Goal: Transaction & Acquisition: Subscribe to service/newsletter

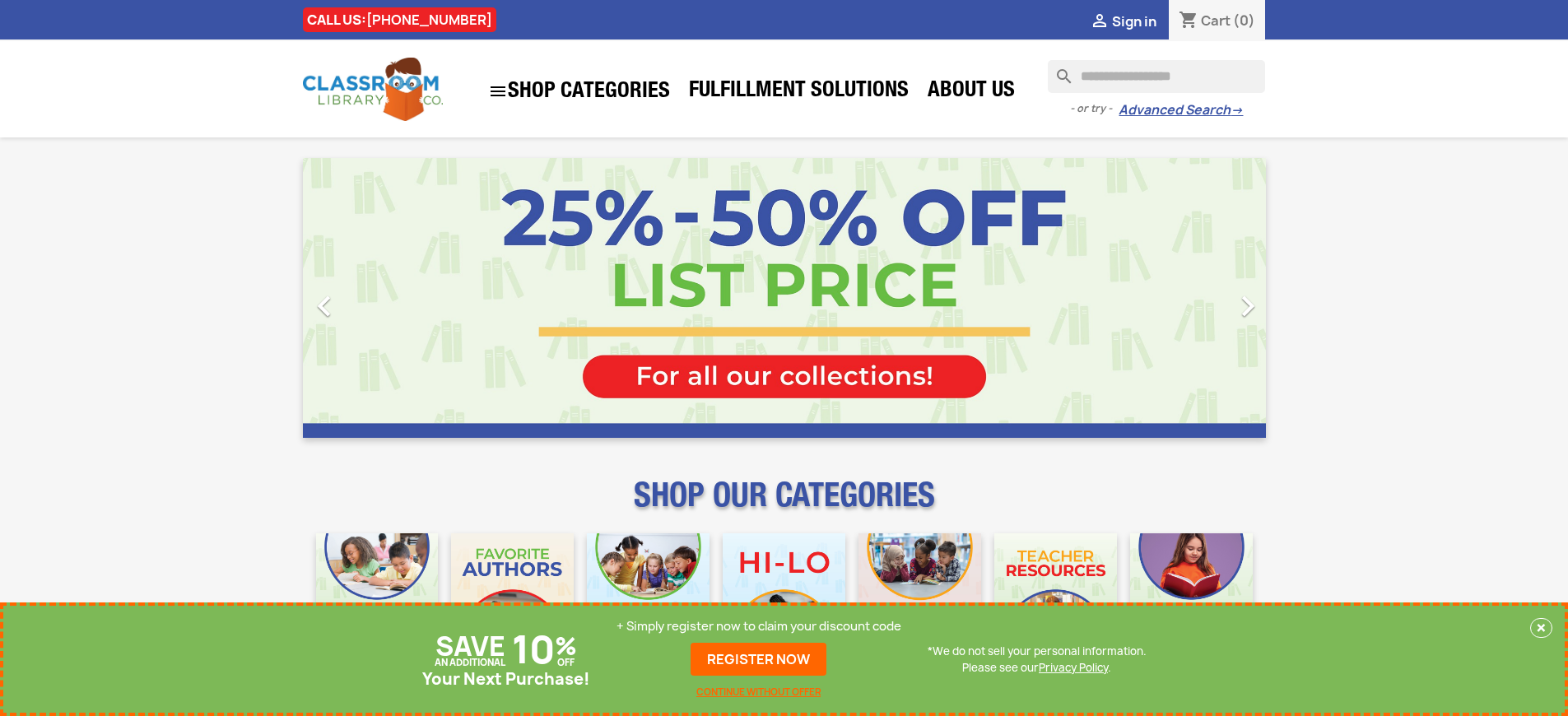
click at [759, 634] on p "+ Simply register now to claim your discount code" at bounding box center [758, 626] width 284 height 17
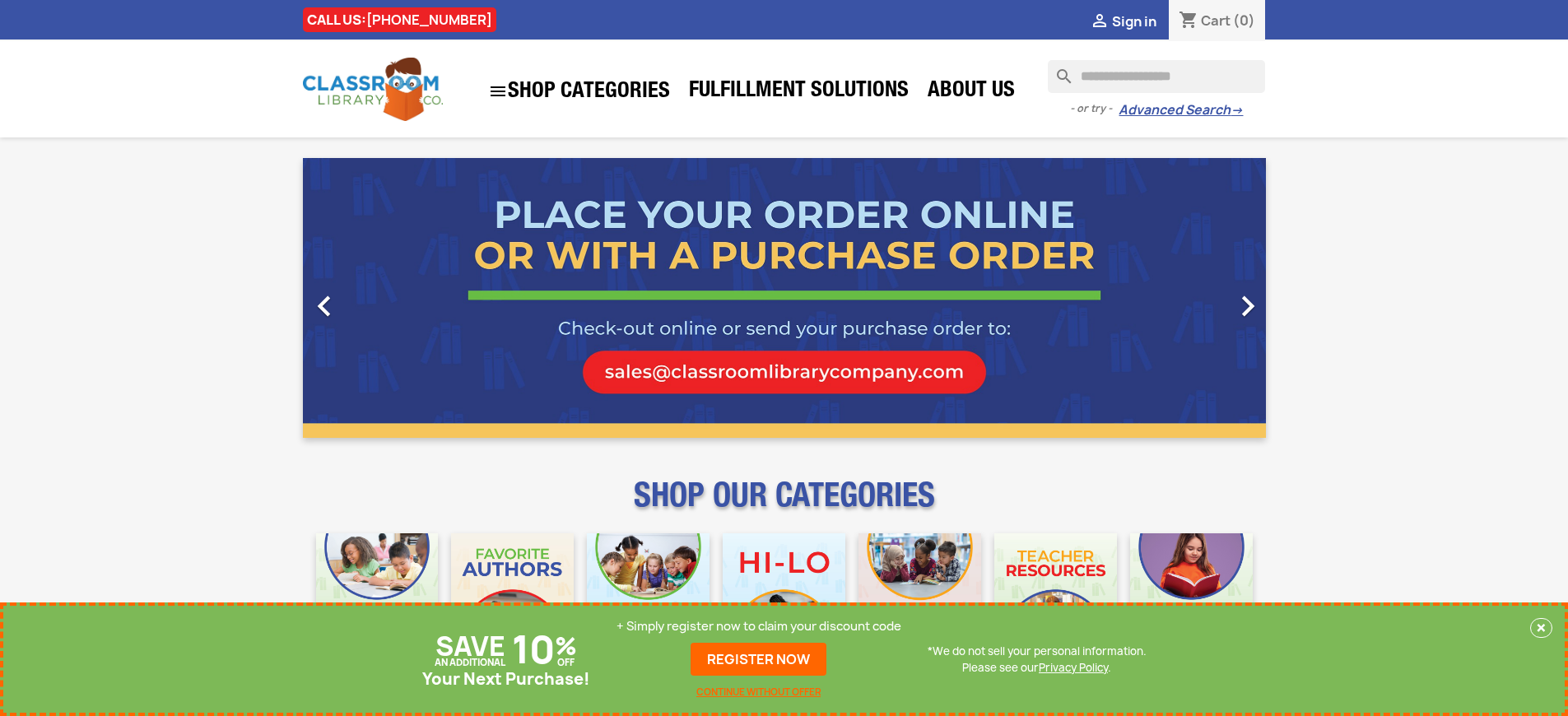
click at [759, 626] on p "+ Simply register now to claim your discount code" at bounding box center [758, 626] width 284 height 17
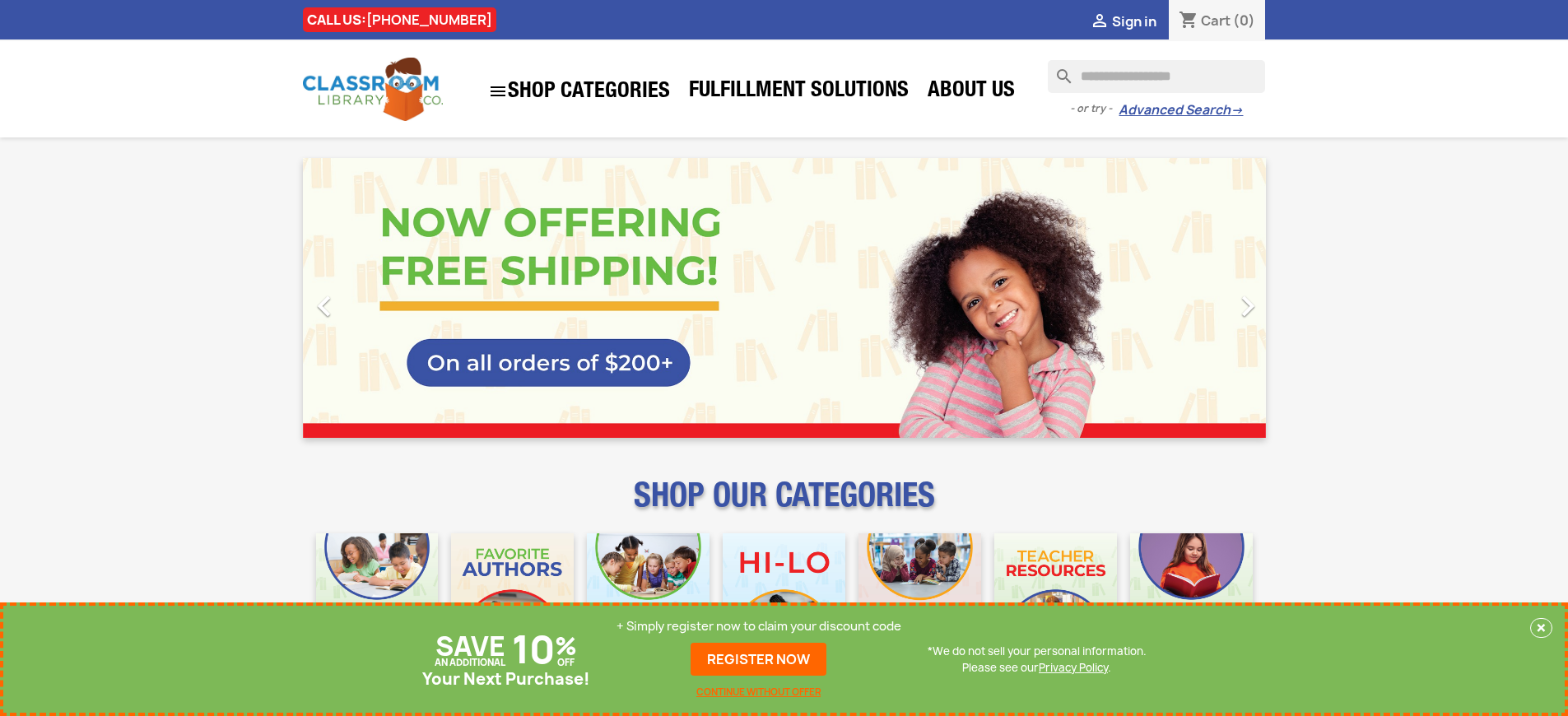
click at [759, 626] on p "+ Simply register now to claim your discount code" at bounding box center [758, 626] width 284 height 17
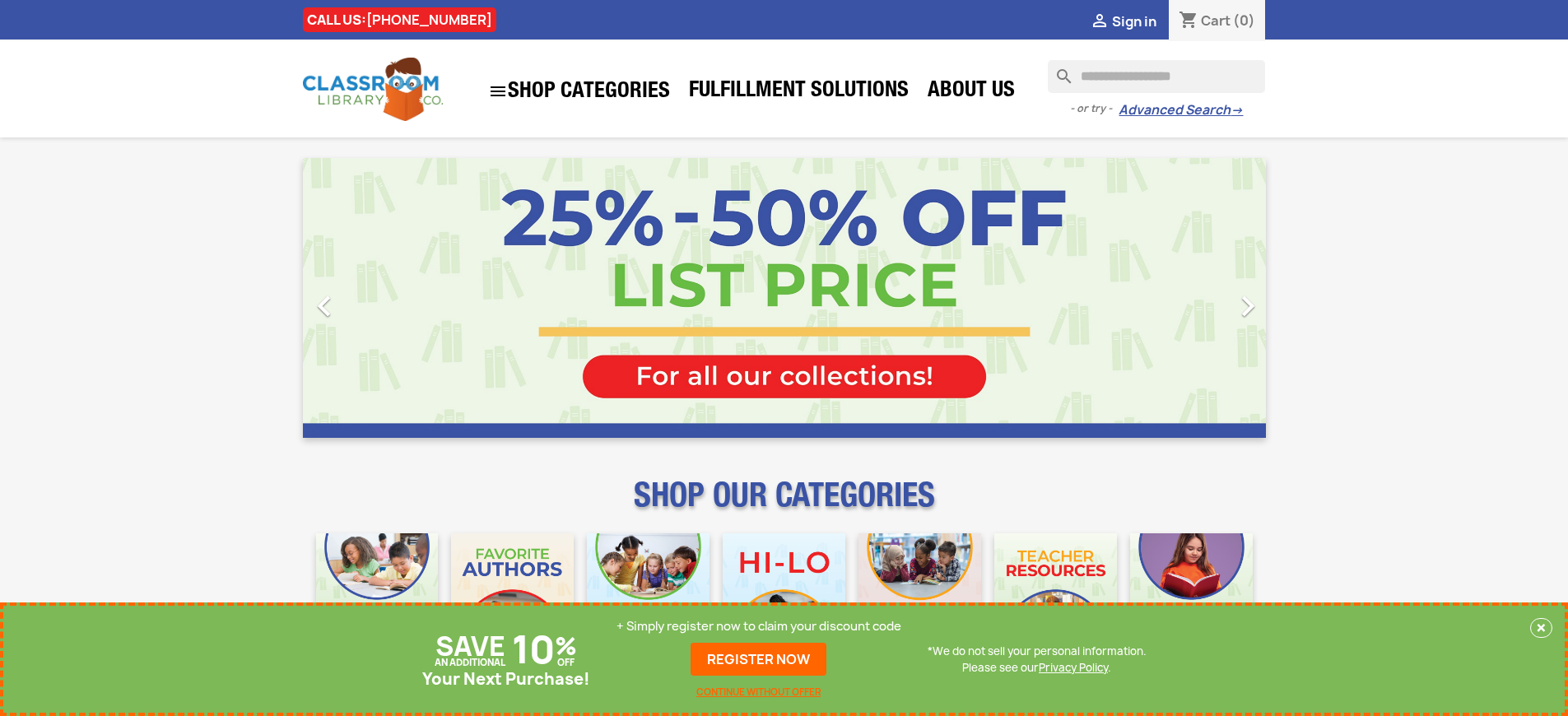
click at [759, 626] on p "+ Simply register now to claim your discount code" at bounding box center [758, 626] width 284 height 17
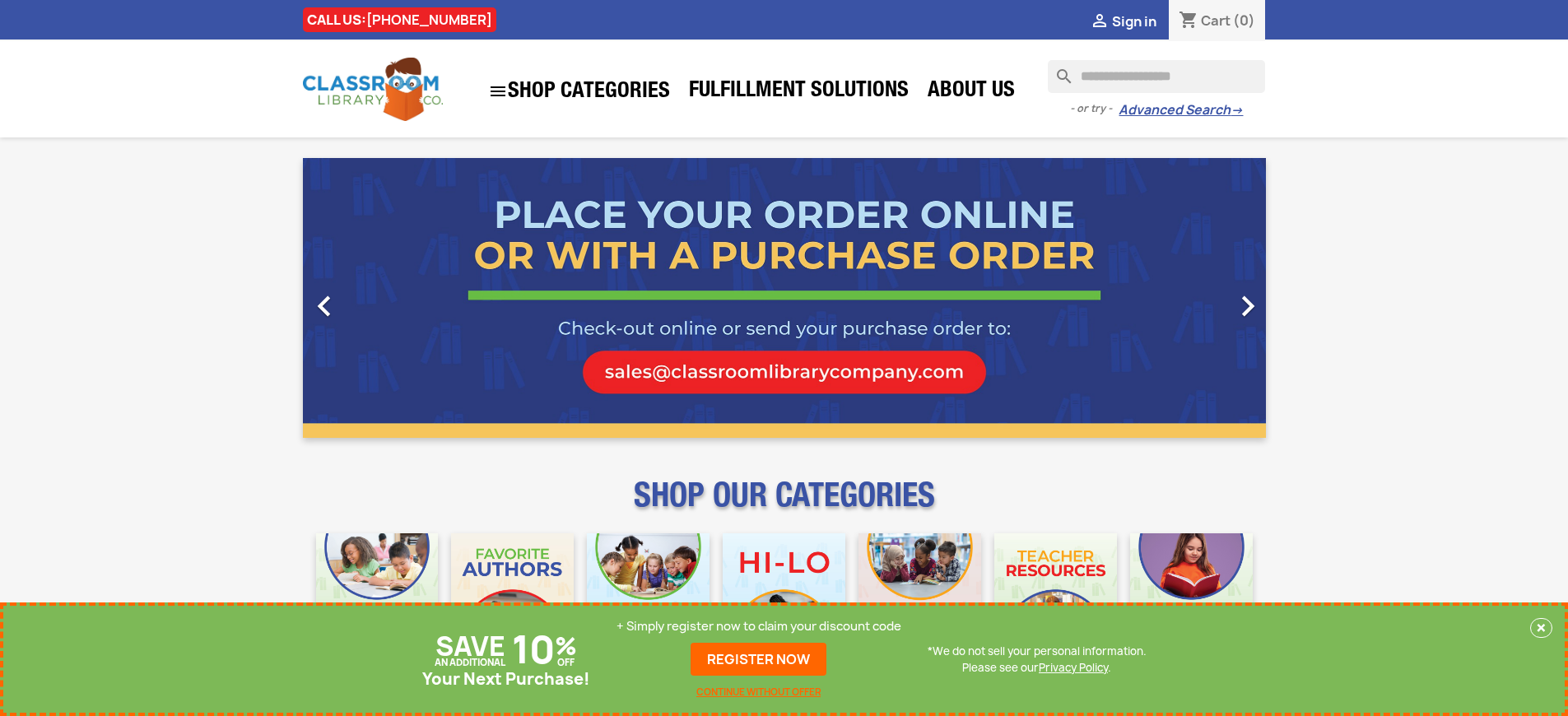
click at [759, 626] on p "+ Simply register now to claim your discount code" at bounding box center [758, 626] width 284 height 17
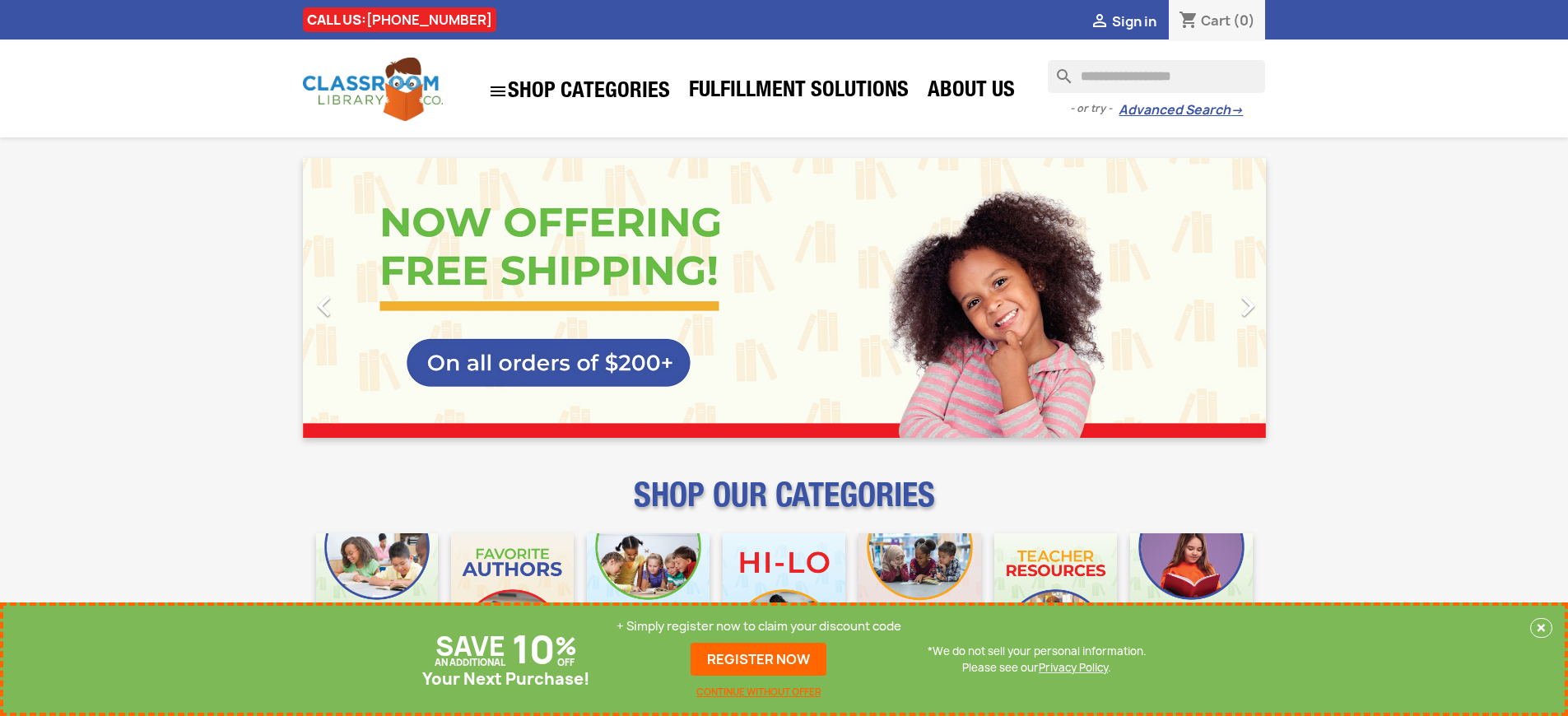
click at [759, 626] on p "+ Simply register now to claim your discount code" at bounding box center [758, 626] width 284 height 17
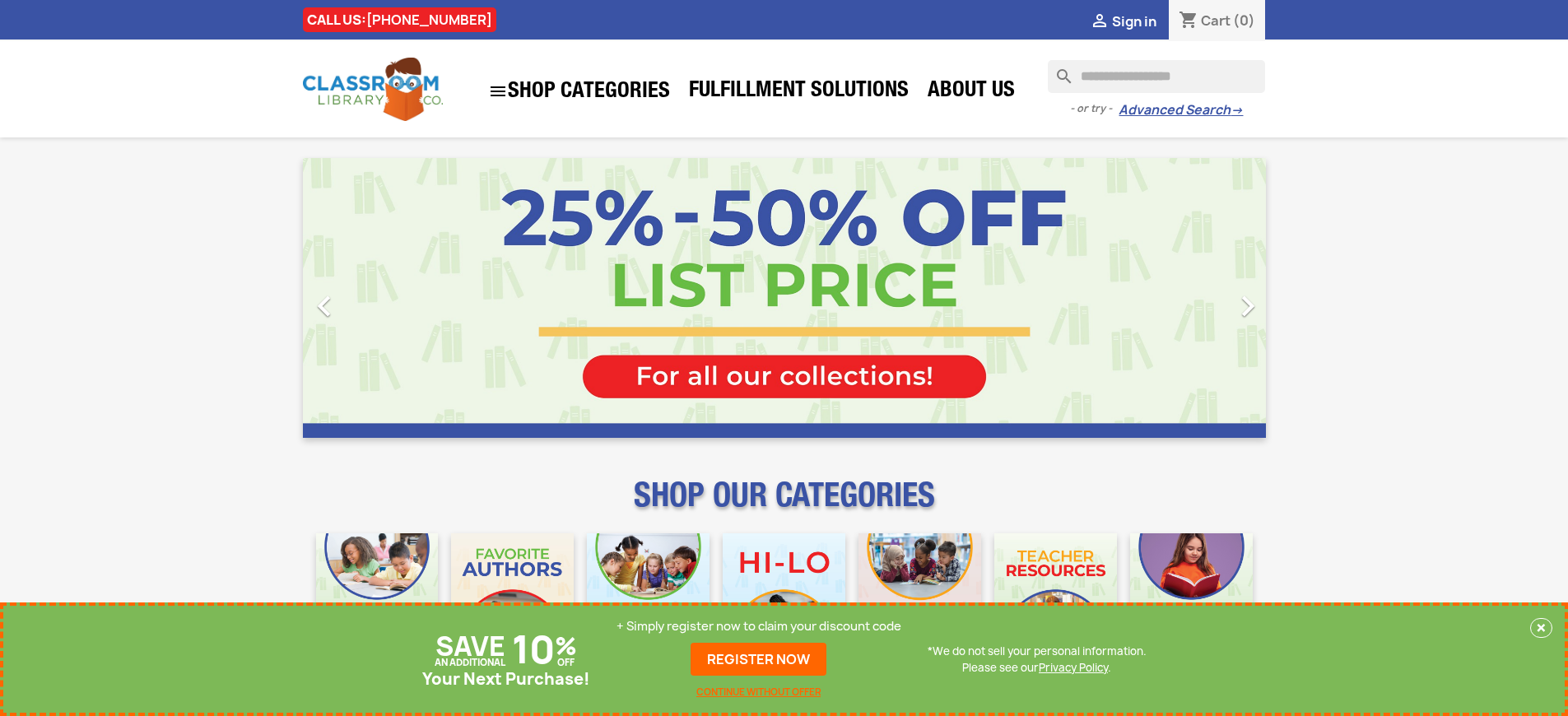
click at [759, 626] on p "+ Simply register now to claim your discount code" at bounding box center [758, 626] width 284 height 17
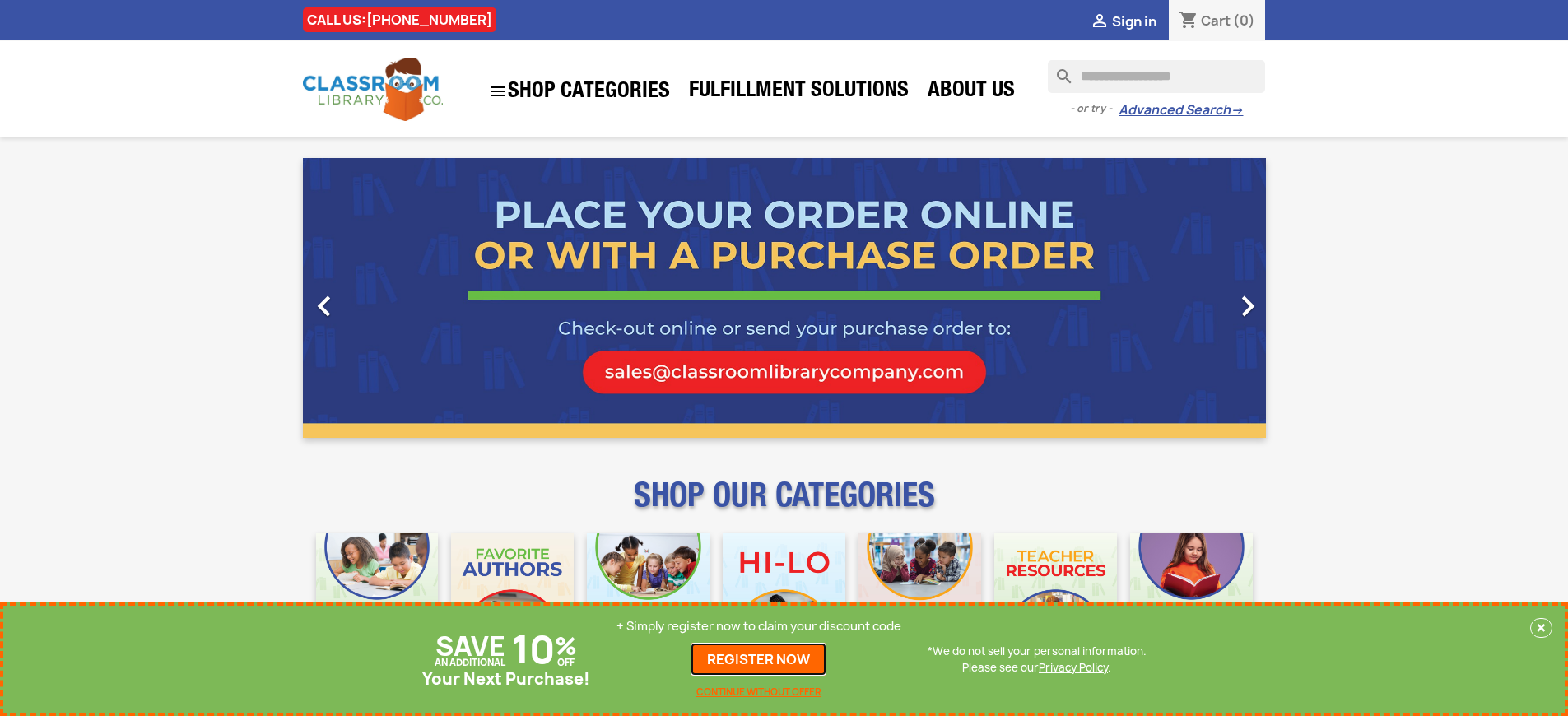
click at [759, 659] on link "REGISTER NOW" at bounding box center [758, 659] width 136 height 33
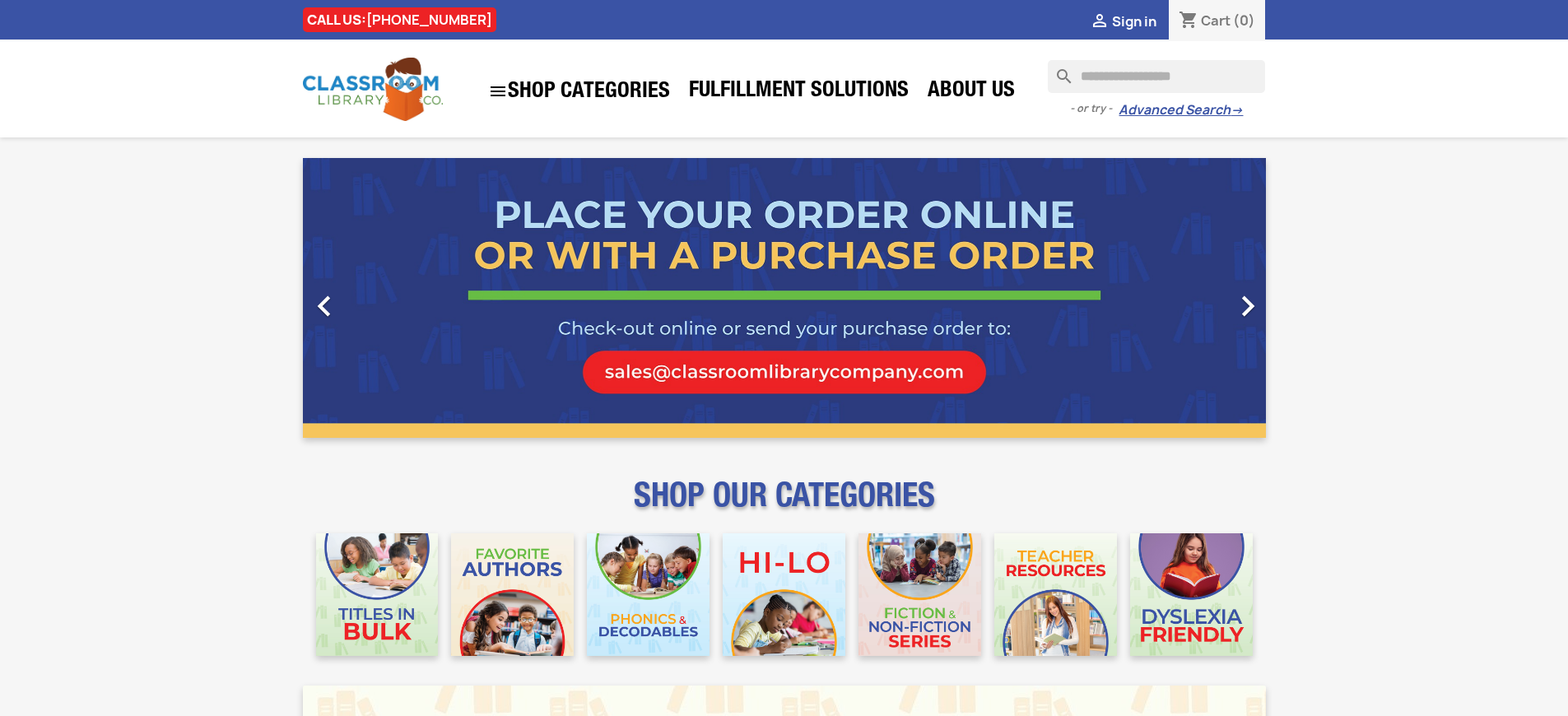
click at [1142, 21] on span "Sign in" at bounding box center [1133, 21] width 44 height 18
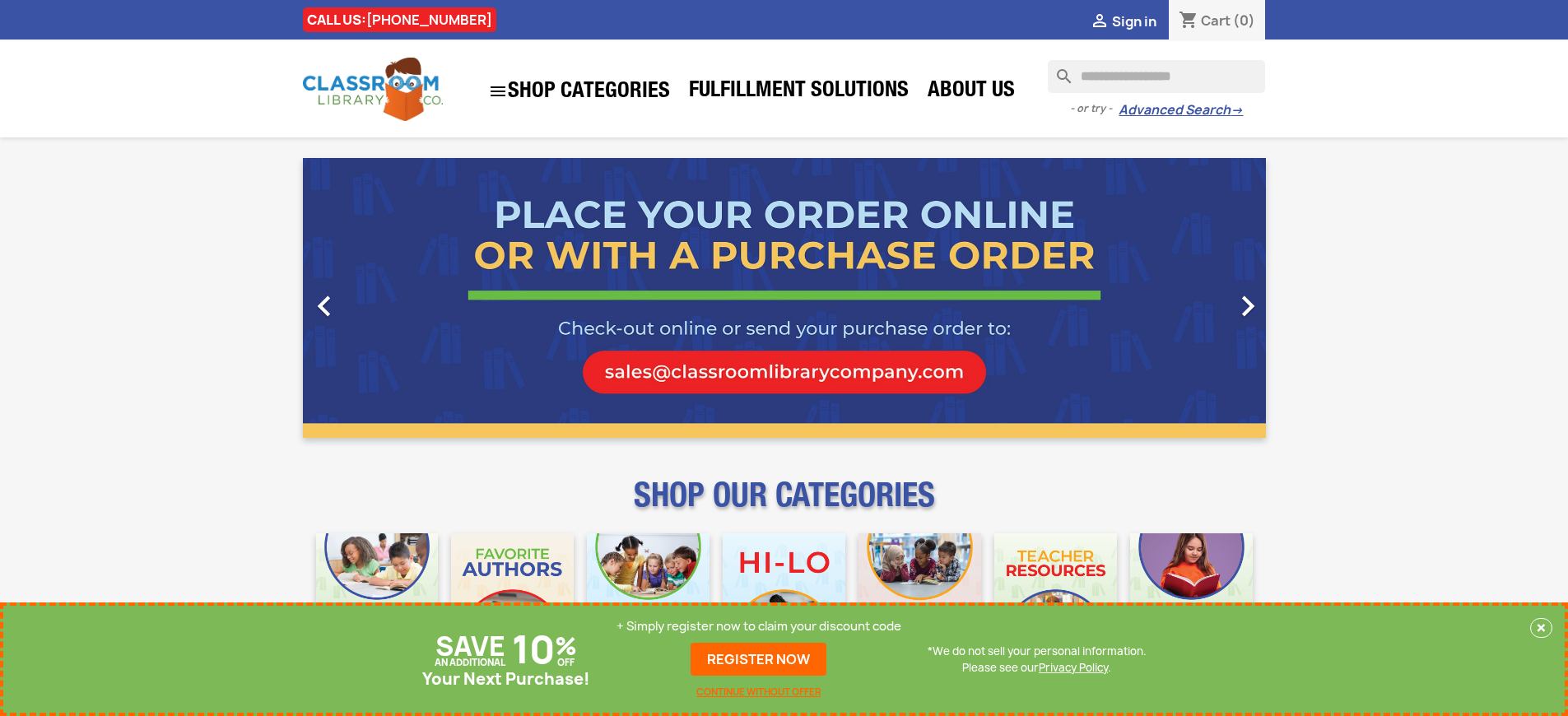
click at [763, 626] on p "+ Simply register now to claim your discount code" at bounding box center [758, 626] width 284 height 17
